Goal: Check status

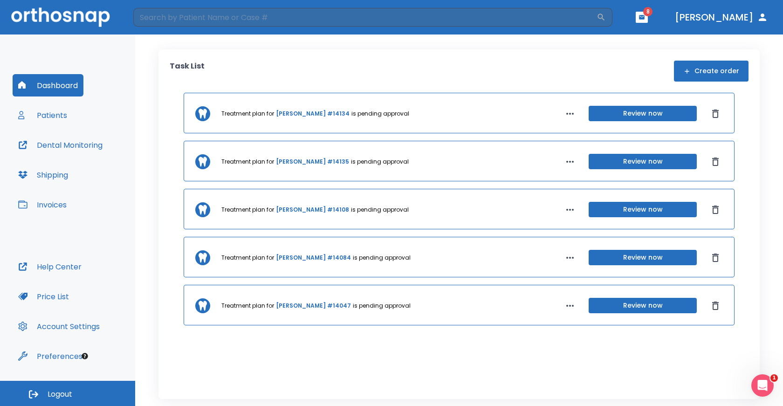
click at [56, 119] on button "Patients" at bounding box center [43, 115] width 60 height 22
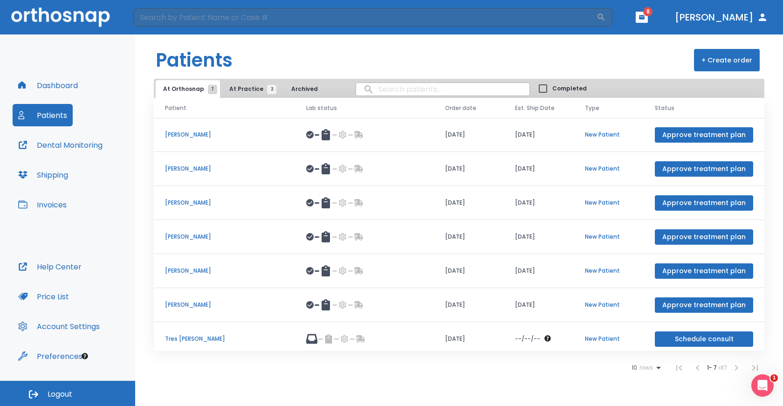
click at [72, 146] on button "Dental Monitoring" at bounding box center [61, 145] width 96 height 22
click at [51, 82] on button "Dashboard" at bounding box center [48, 85] width 71 height 22
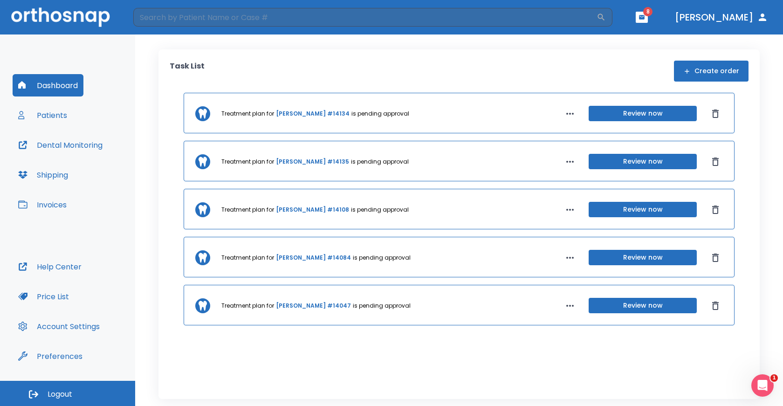
click at [52, 111] on button "Patients" at bounding box center [43, 115] width 60 height 22
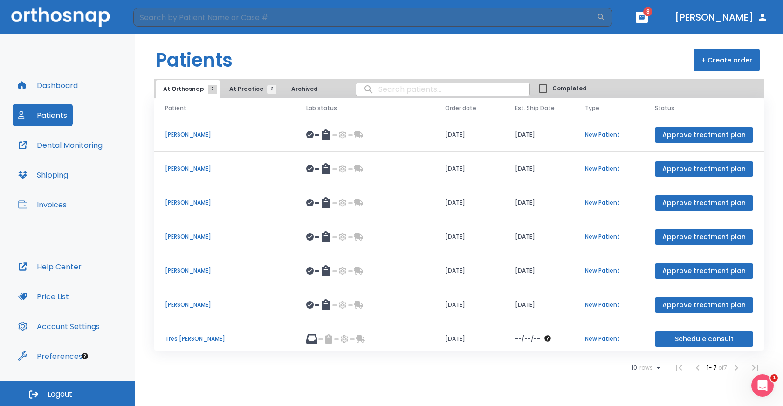
click at [246, 87] on span "At Practice 2" at bounding box center [250, 89] width 42 height 8
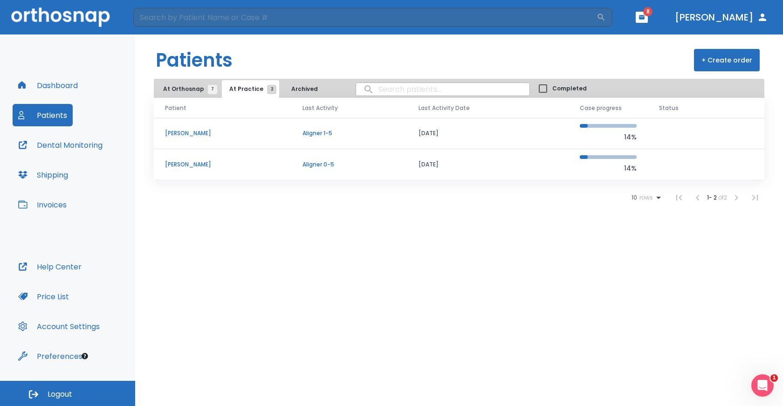
click at [324, 166] on p "Aligner 0-5" at bounding box center [349, 164] width 94 height 8
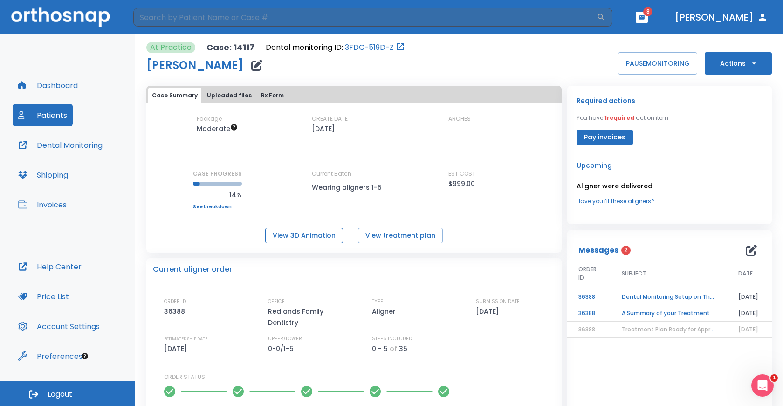
click at [303, 234] on button "View 3D Animation" at bounding box center [304, 235] width 78 height 15
